Goal: Check status: Check status

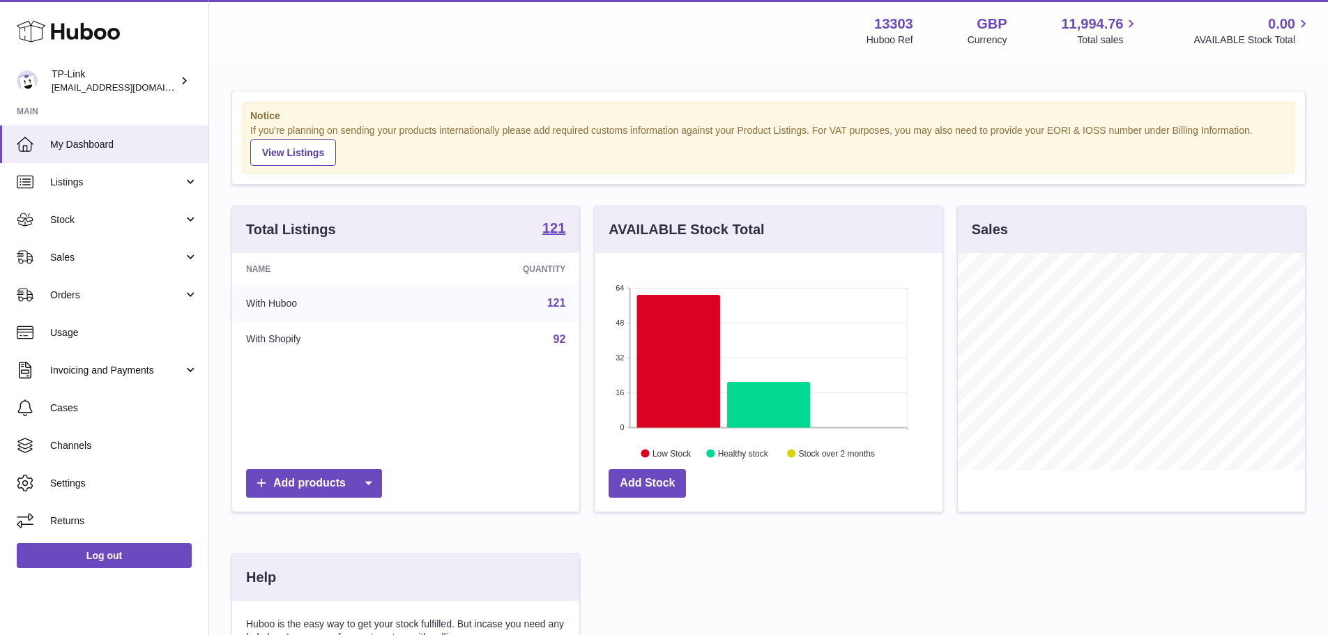
scroll to position [218, 348]
click at [64, 241] on link "Sales" at bounding box center [104, 257] width 208 height 38
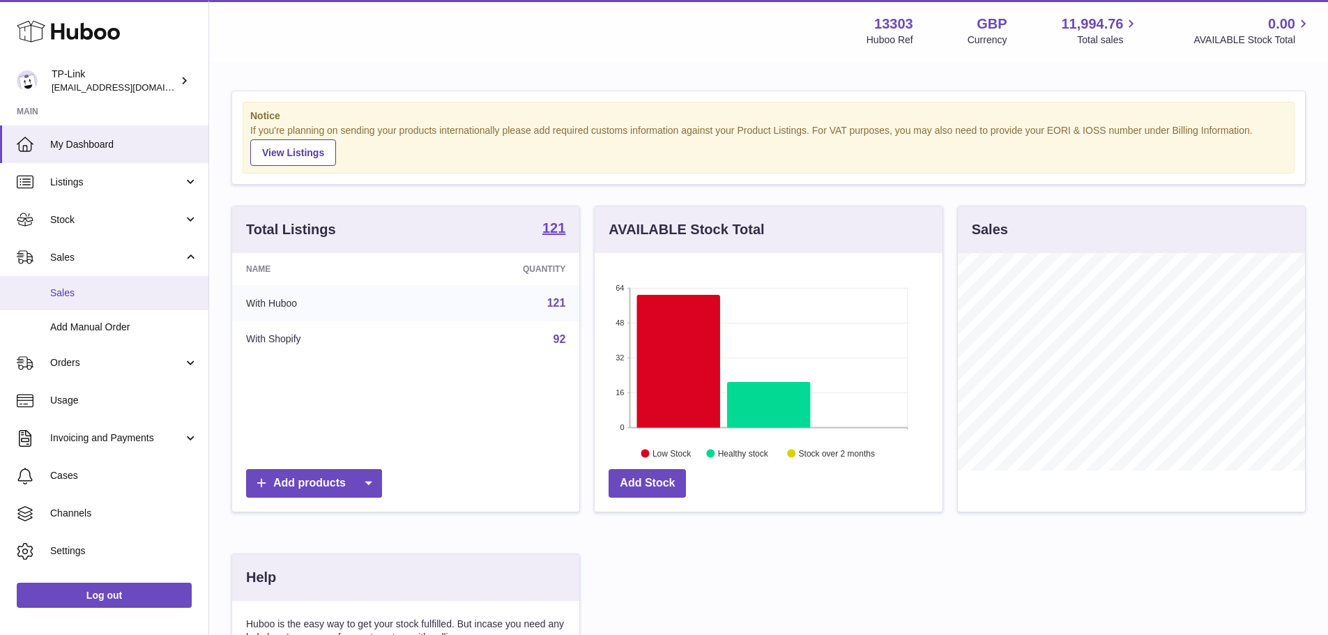
click at [73, 289] on span "Sales" at bounding box center [124, 293] width 148 height 13
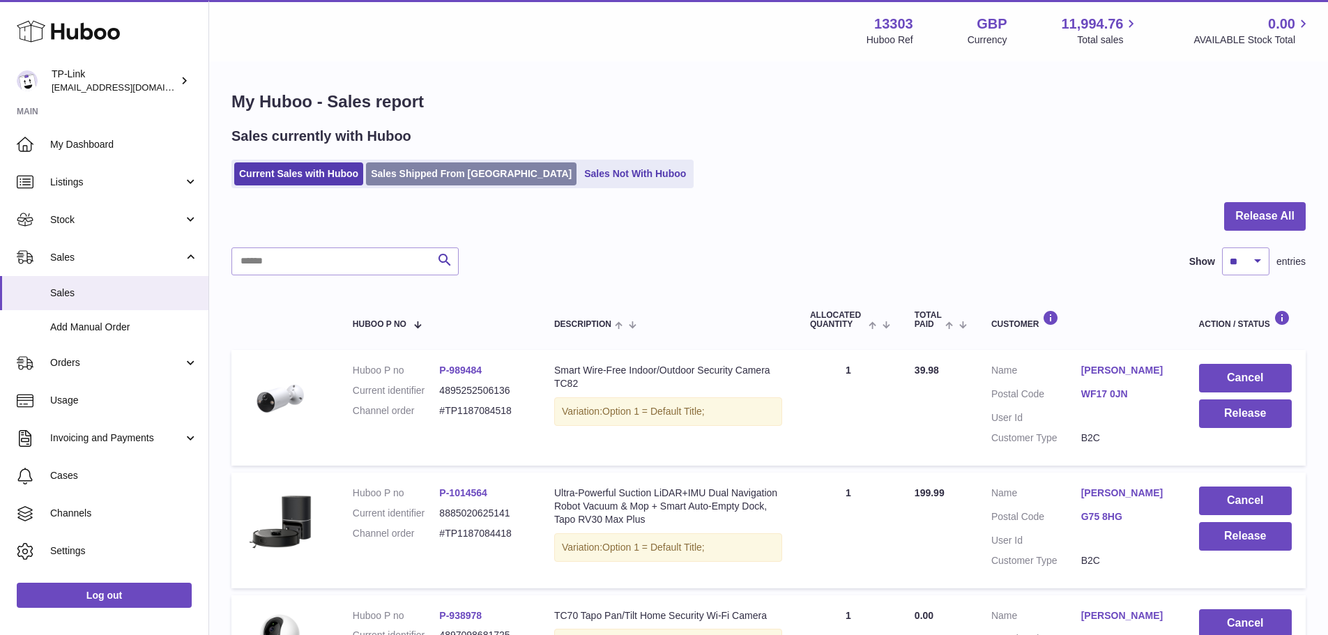
click at [405, 178] on link "Sales Shipped From Huboo" at bounding box center [471, 173] width 211 height 23
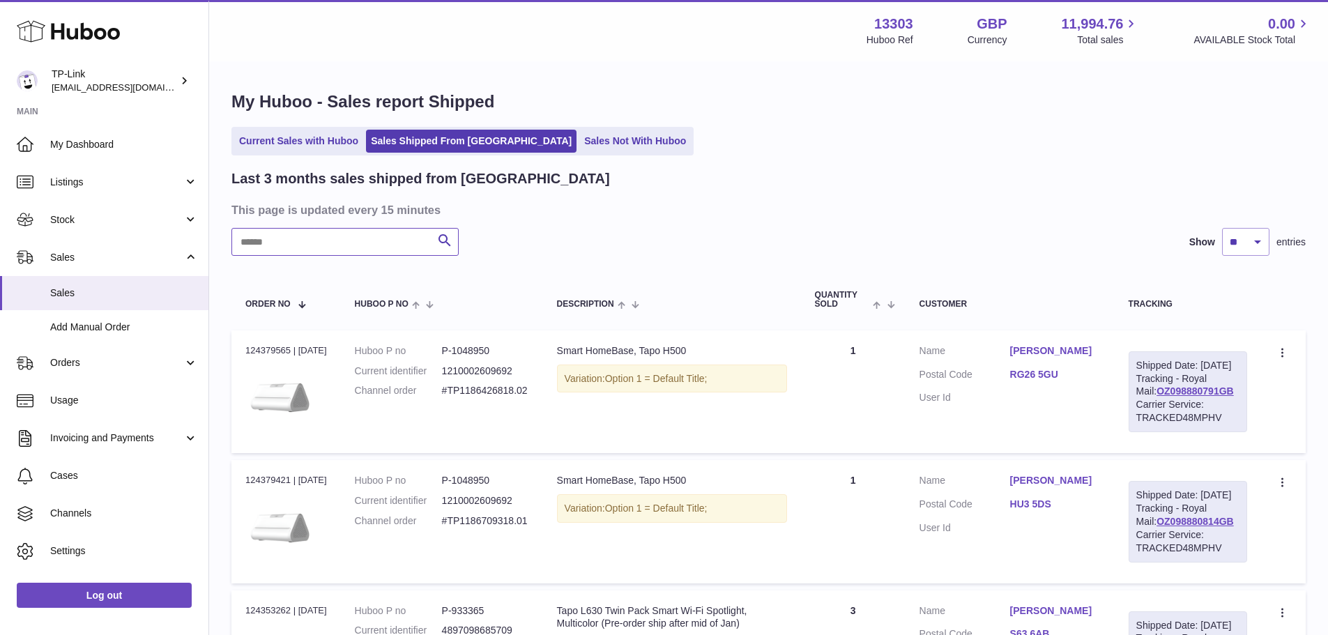
paste input "**********"
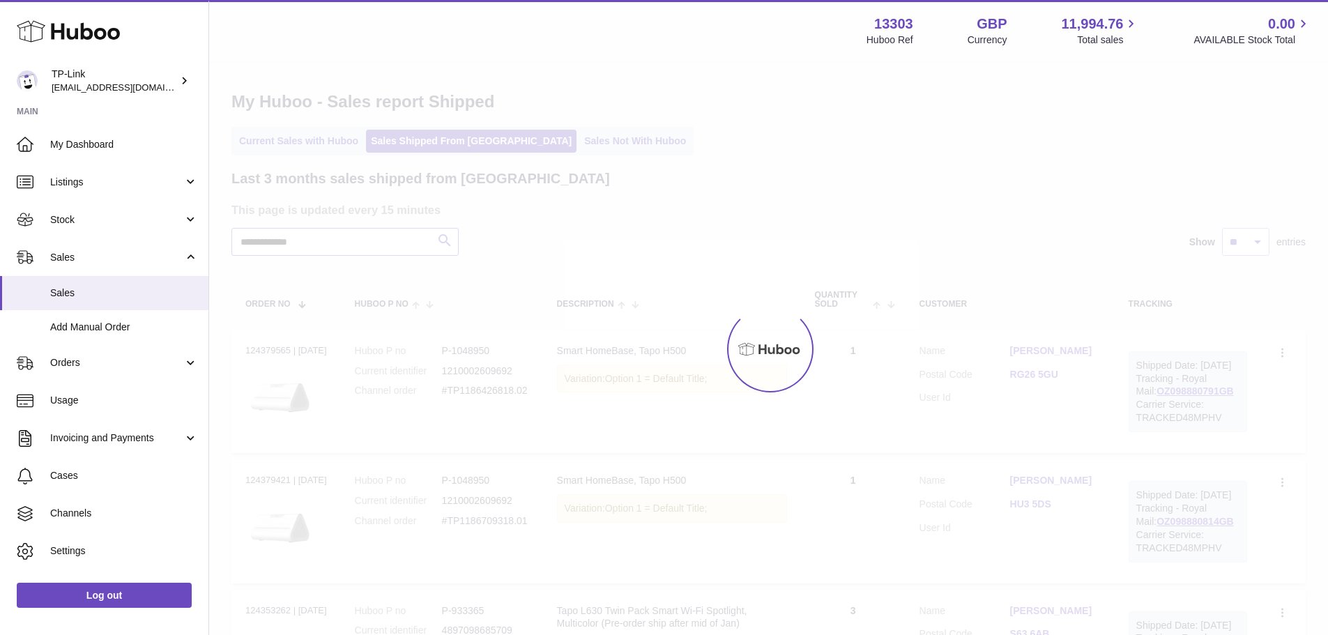
type input "**********"
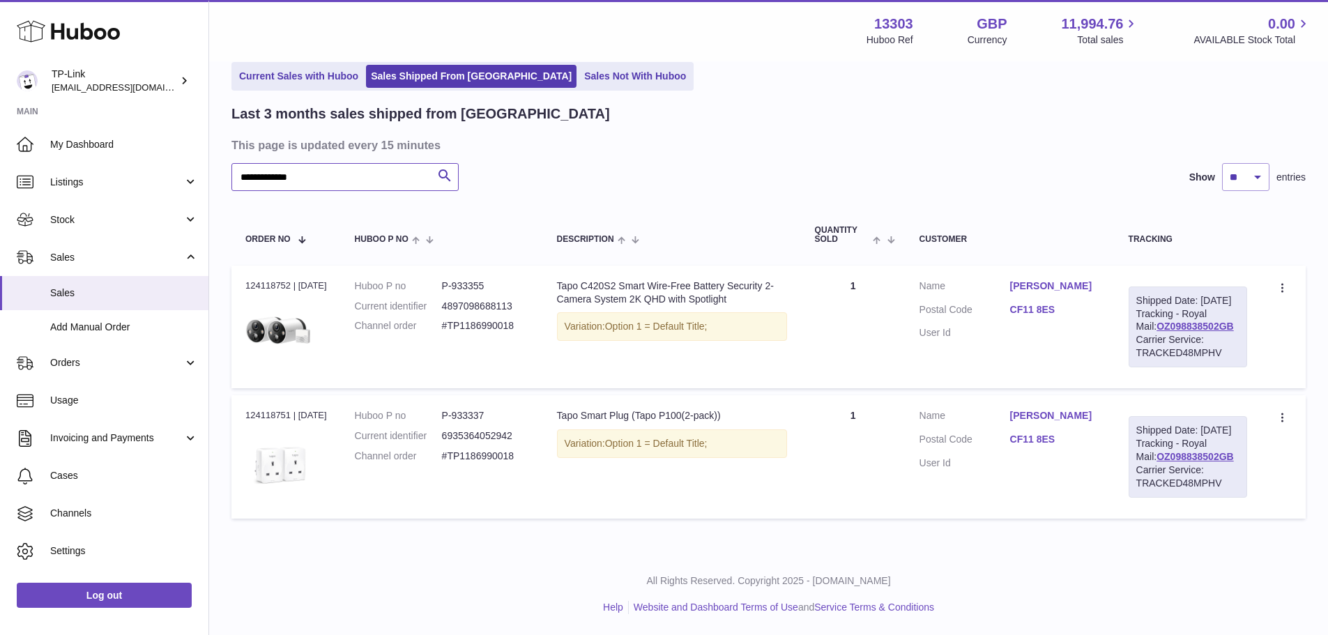
scroll to position [118, 0]
click at [883, 330] on td "Quantity 1" at bounding box center [853, 327] width 105 height 123
click at [463, 280] on dd "P-933355" at bounding box center [485, 286] width 87 height 13
copy dd "933355"
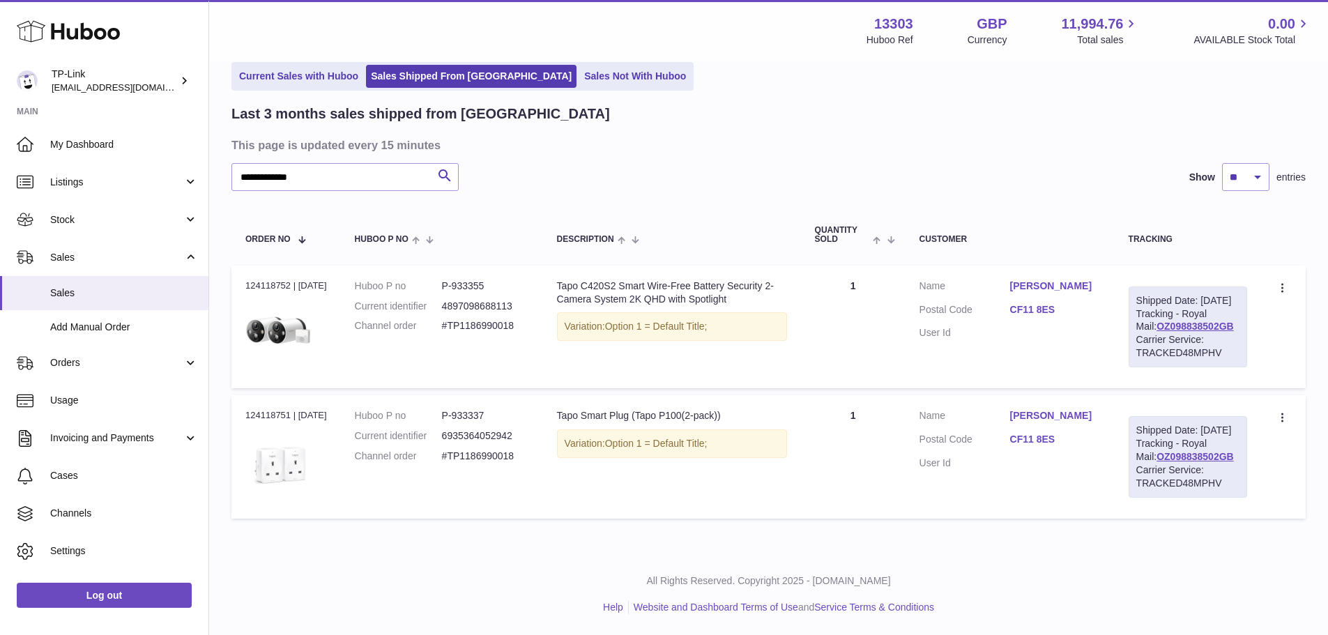
click at [268, 280] on div "Order no 124118752 | 4th Sep" at bounding box center [286, 286] width 82 height 13
copy div "124118752"
click at [476, 280] on dd "P-933355" at bounding box center [485, 286] width 87 height 13
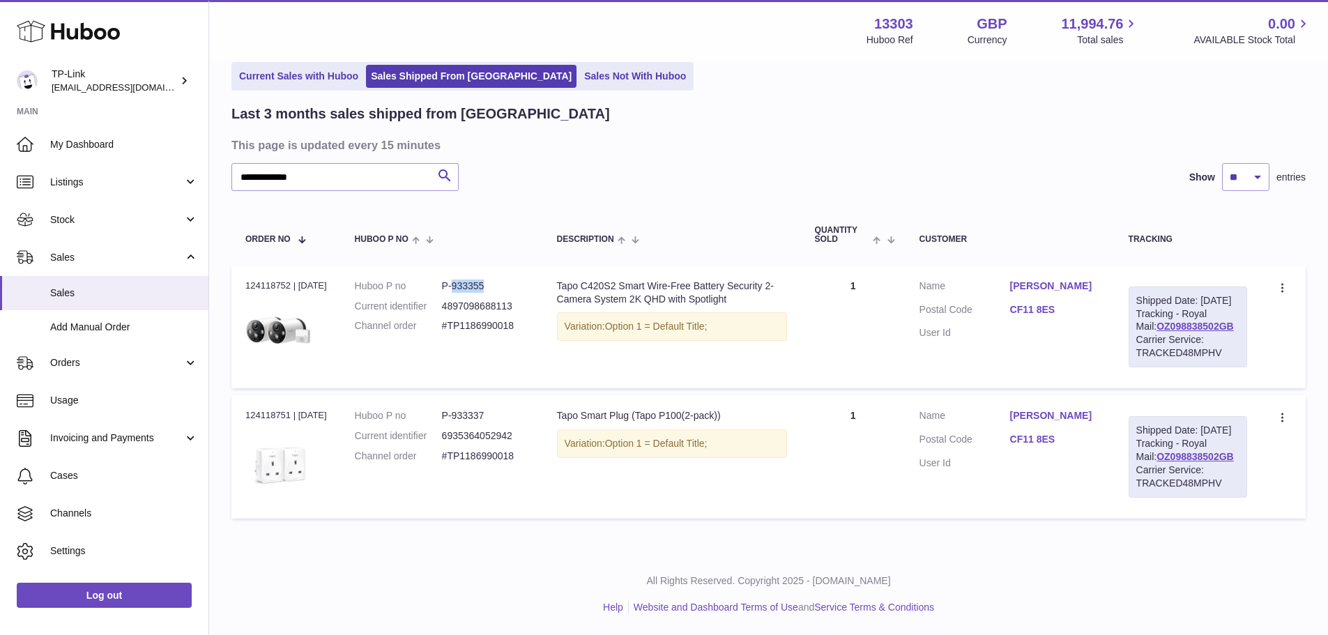
copy dd "933355"
